Goal: Check status: Check status

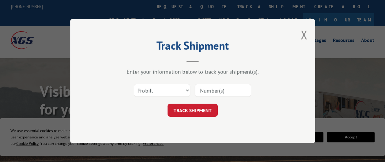
scroll to position [31, 0]
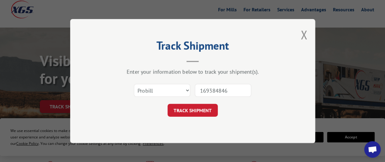
click at [219, 86] on input "169384846" at bounding box center [223, 90] width 56 height 13
type input "1693843846"
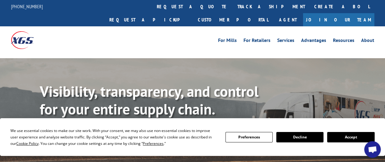
click at [162, 33] on div "For Mills For Retailers Services Advantages Resources About For Mills For Retai…" at bounding box center [193, 39] width 364 height 27
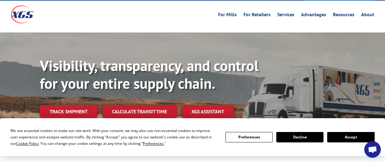
scroll to position [61, 0]
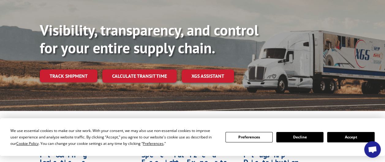
click at [66, 70] on link "Track shipment" at bounding box center [69, 76] width 58 height 13
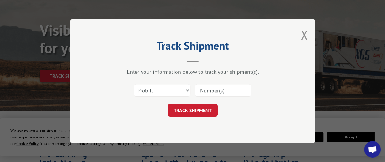
click at [230, 88] on input at bounding box center [223, 90] width 56 height 13
type input "16934846"
click at [204, 112] on button "TRACK SHIPMENT" at bounding box center [193, 110] width 50 height 13
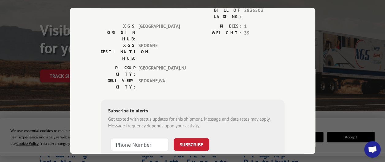
scroll to position [64, 0]
